Goal: Navigation & Orientation: Find specific page/section

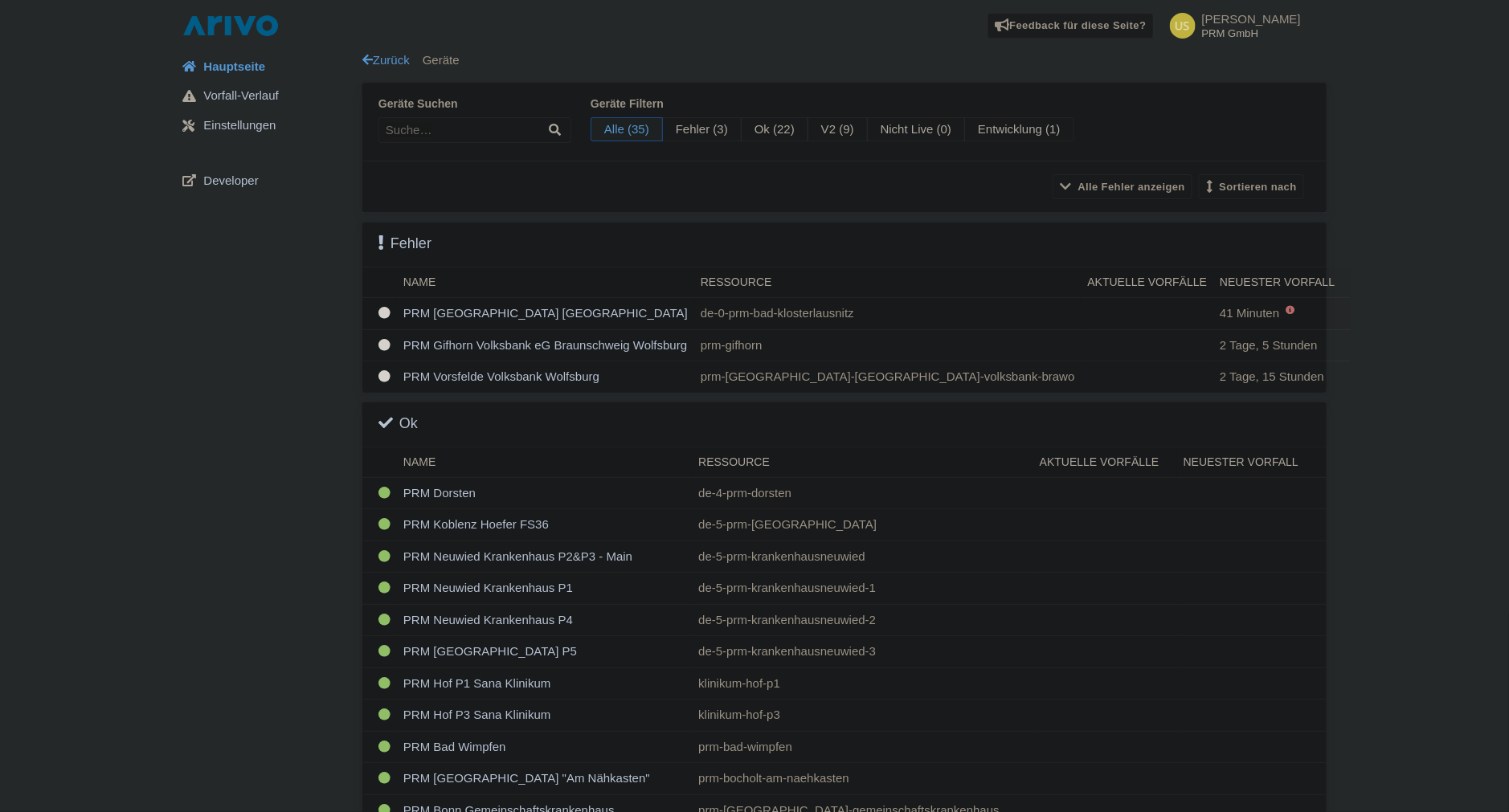
click at [583, 308] on td "PRM Bad Klosterlausnitz Moritz-Klinik" at bounding box center [545, 313] width 297 height 32
click at [585, 308] on td "PRM Bad Klosterlausnitz Moritz-Klinik" at bounding box center [545, 313] width 297 height 32
click at [489, 347] on td "PRM Gifhorn Volksbank eG Braunschweig Wolfsburg" at bounding box center [545, 345] width 297 height 32
click at [491, 365] on td "PRM Vorsfelde Volksbank Wolfsburg" at bounding box center [545, 377] width 297 height 31
